Goal: Task Accomplishment & Management: Complete application form

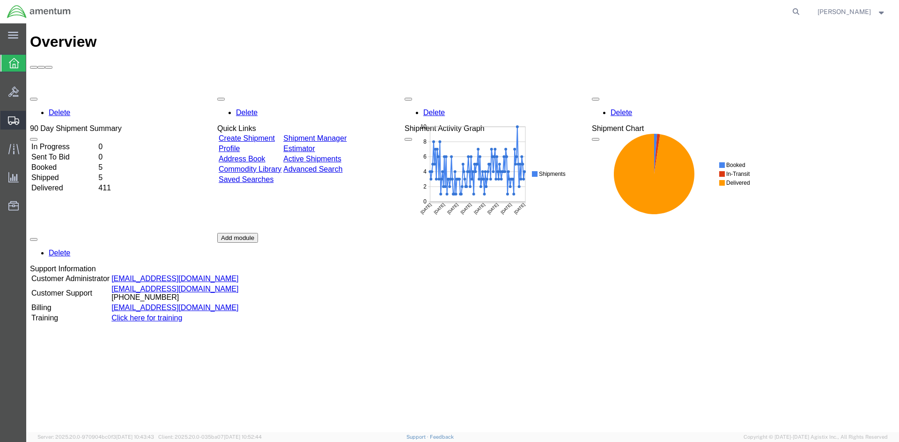
click at [0, 0] on span "Create Shipment" at bounding box center [0, 0] width 0 height 0
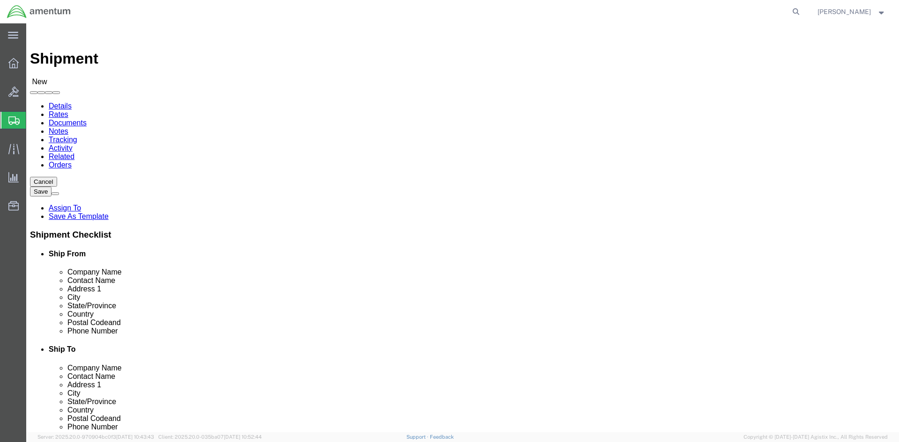
select select
select select "MYPROFILE"
select select "CA"
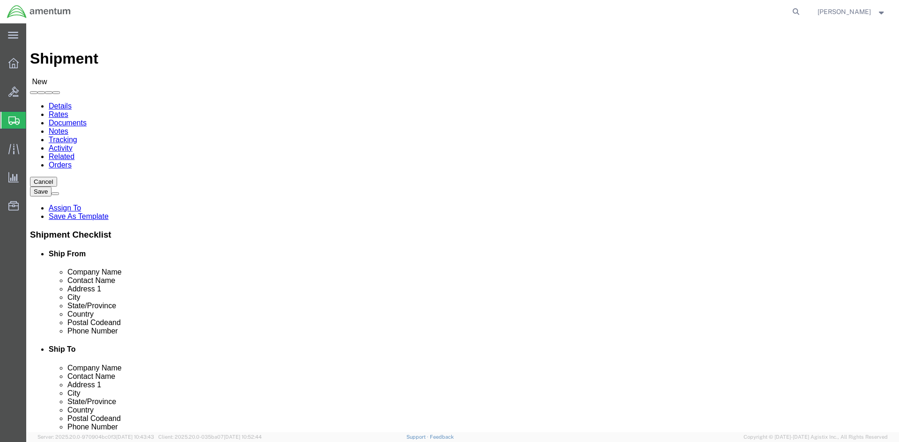
type input "CBP"
select select "49943"
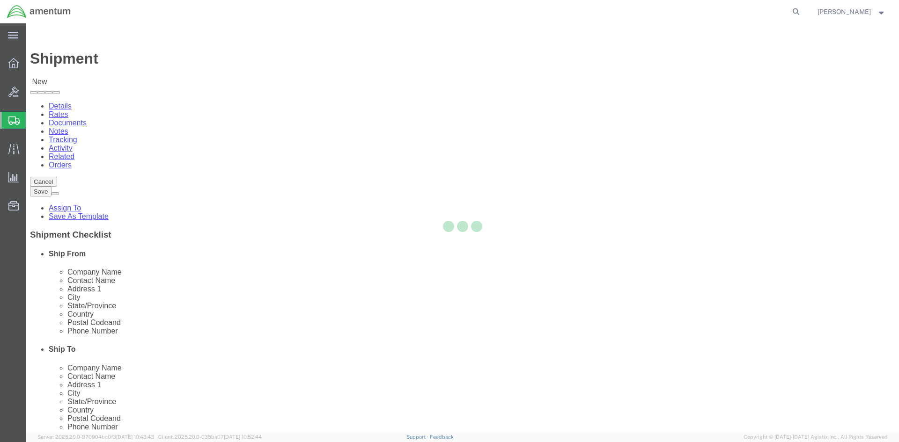
select select "CA"
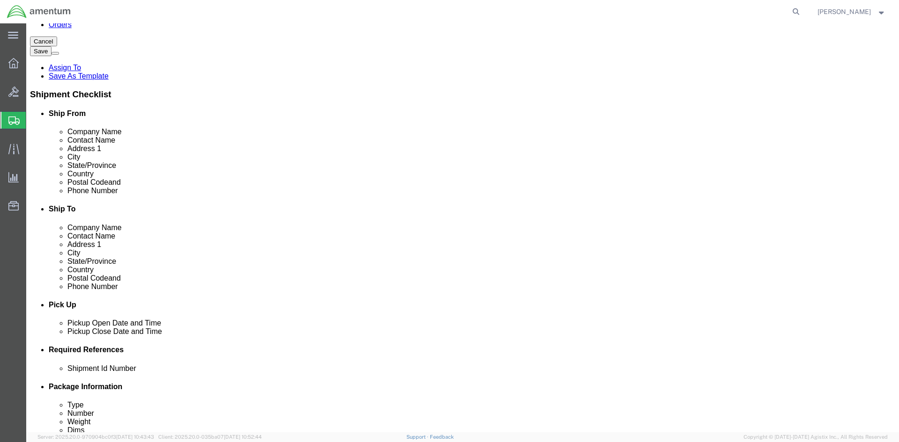
scroll to position [281, 0]
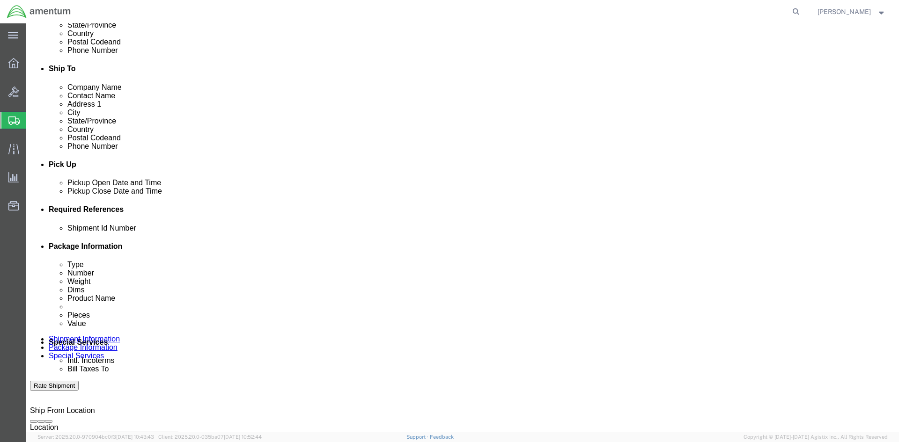
click input "text"
type input "243GC DATA CARDS"
click button "Add reference"
click select "Select Account Type Activity ID Airline Appointment Number ASN Batch Request # …"
select select "DEPT"
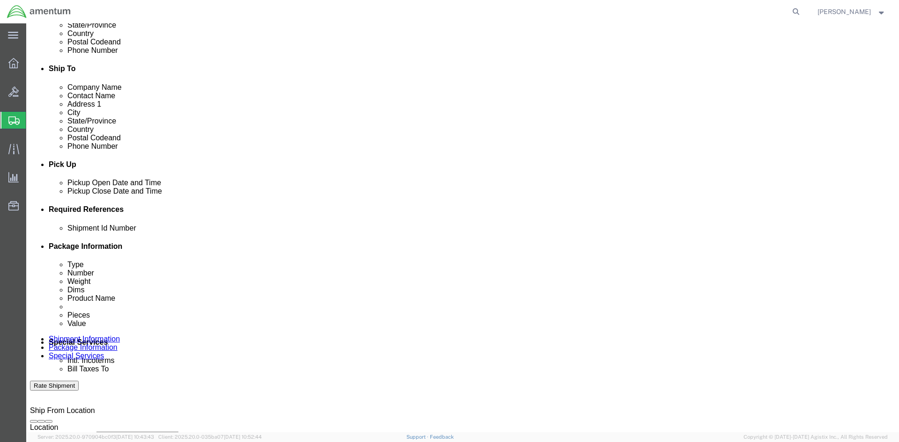
click select "Select Account Type Activity ID Airline Appointment Number ASN Batch Request # …"
click input "text"
click input "6118.04.03."
type input "6"
